Goal: Navigation & Orientation: Find specific page/section

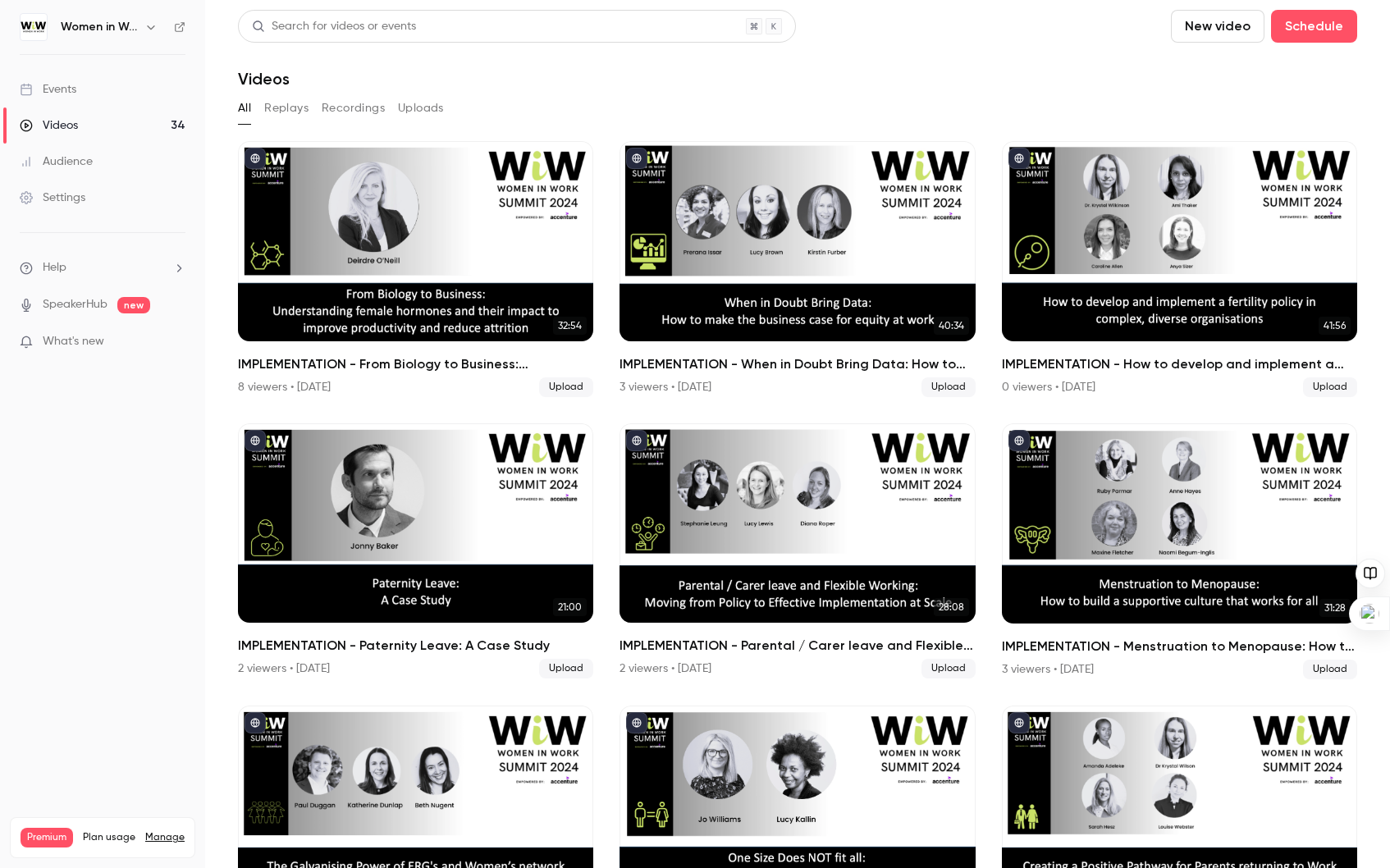
scroll to position [1222, 0]
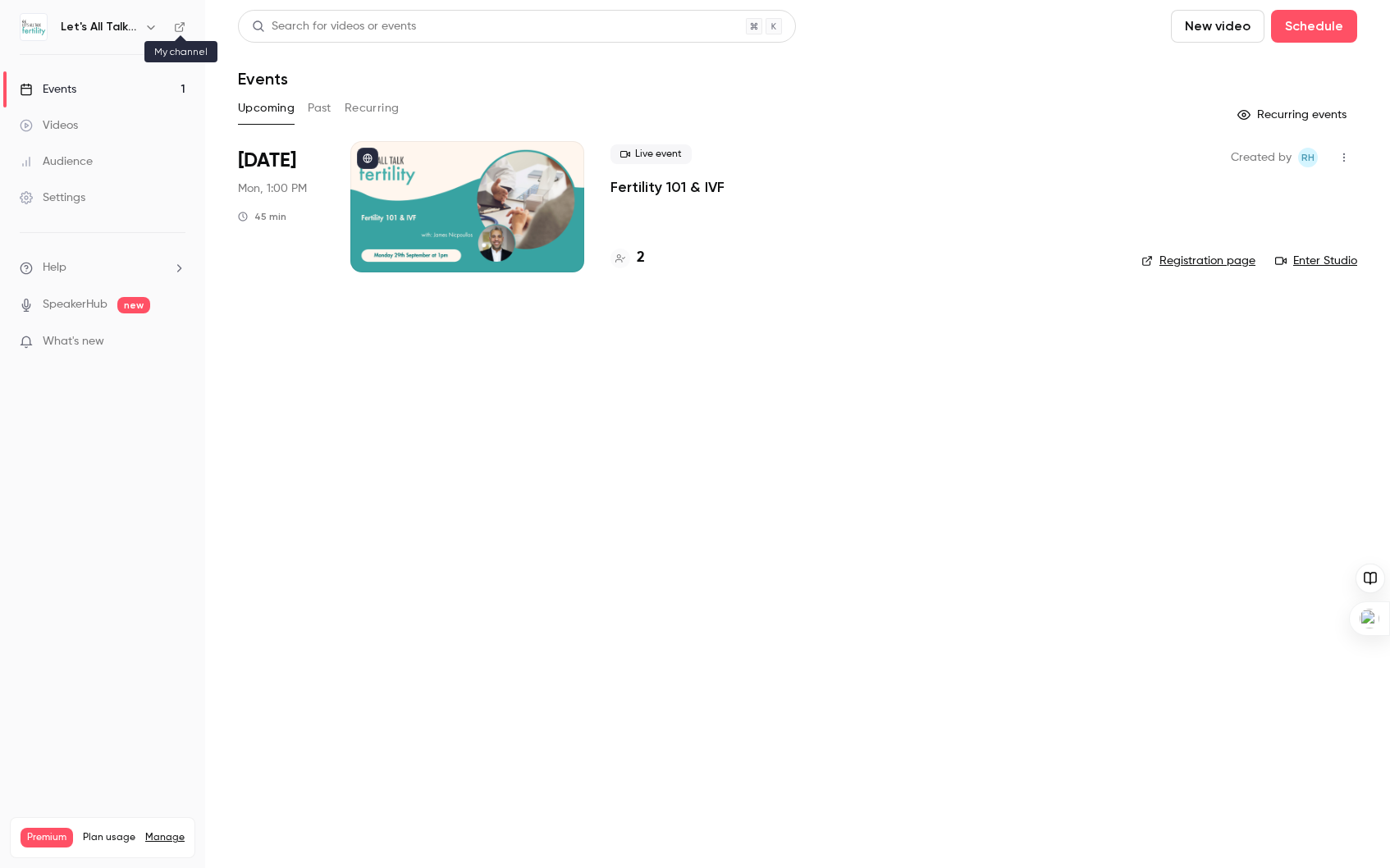
click at [180, 28] on icon at bounding box center [179, 27] width 11 height 11
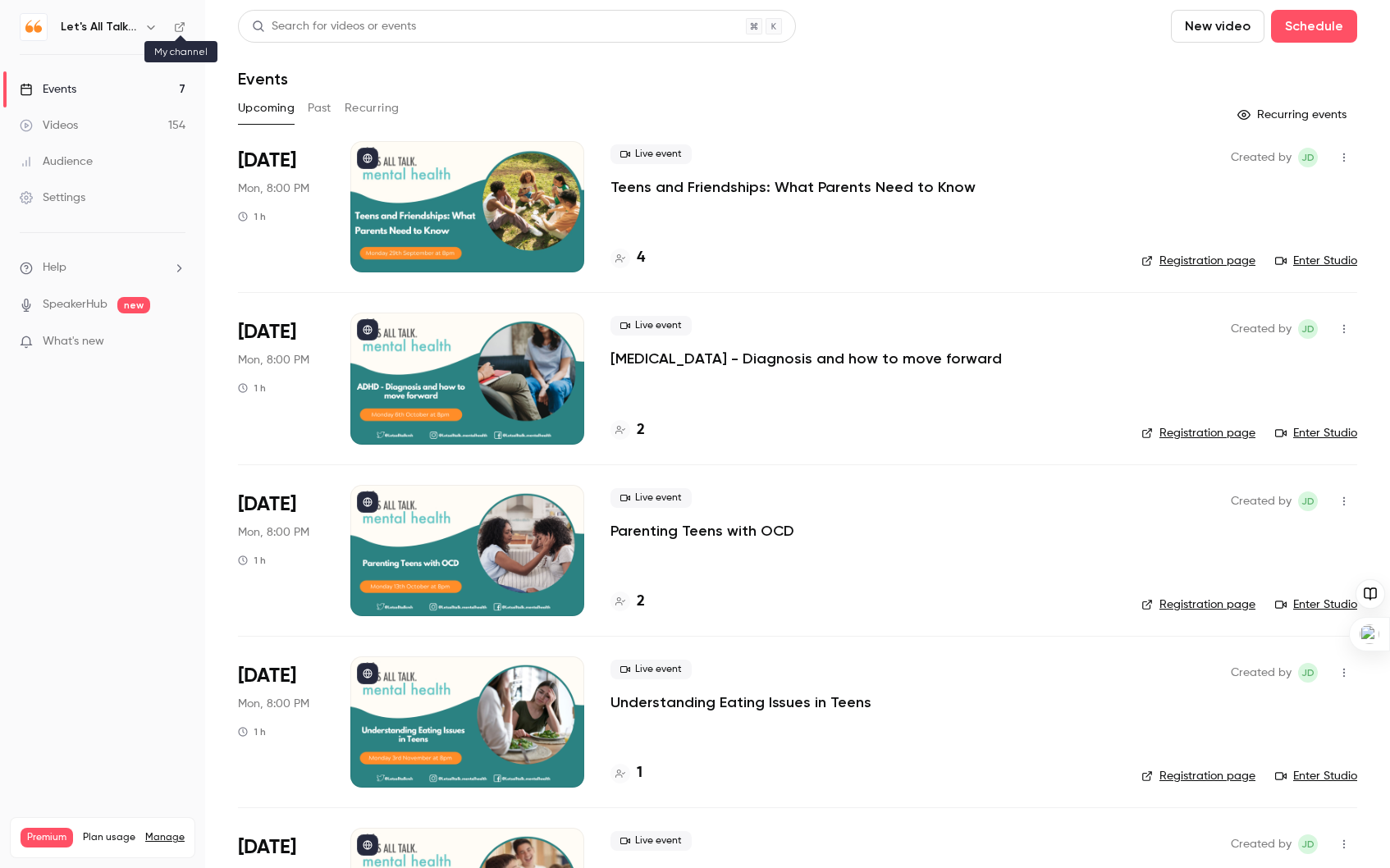
click at [179, 25] on icon at bounding box center [179, 27] width 11 height 11
click at [180, 22] on icon at bounding box center [179, 27] width 11 height 11
click at [184, 26] on icon at bounding box center [179, 27] width 11 height 11
click at [178, 23] on icon at bounding box center [179, 27] width 9 height 9
click at [179, 25] on icon at bounding box center [179, 27] width 9 height 9
